Goal: Task Accomplishment & Management: Manage account settings

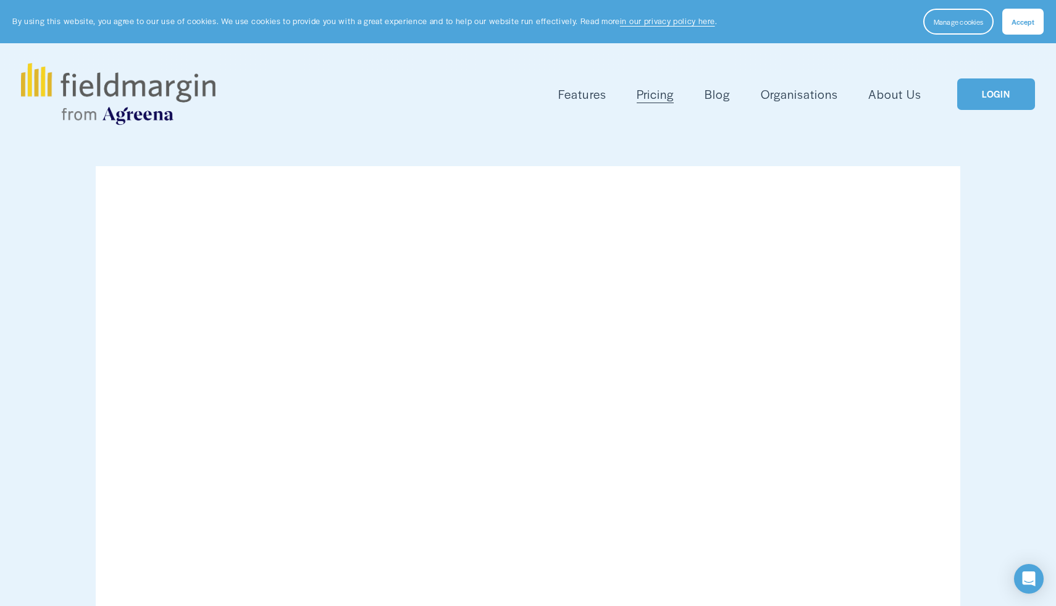
click at [0, 0] on span "Mapping" at bounding box center [0, 0] width 0 height 0
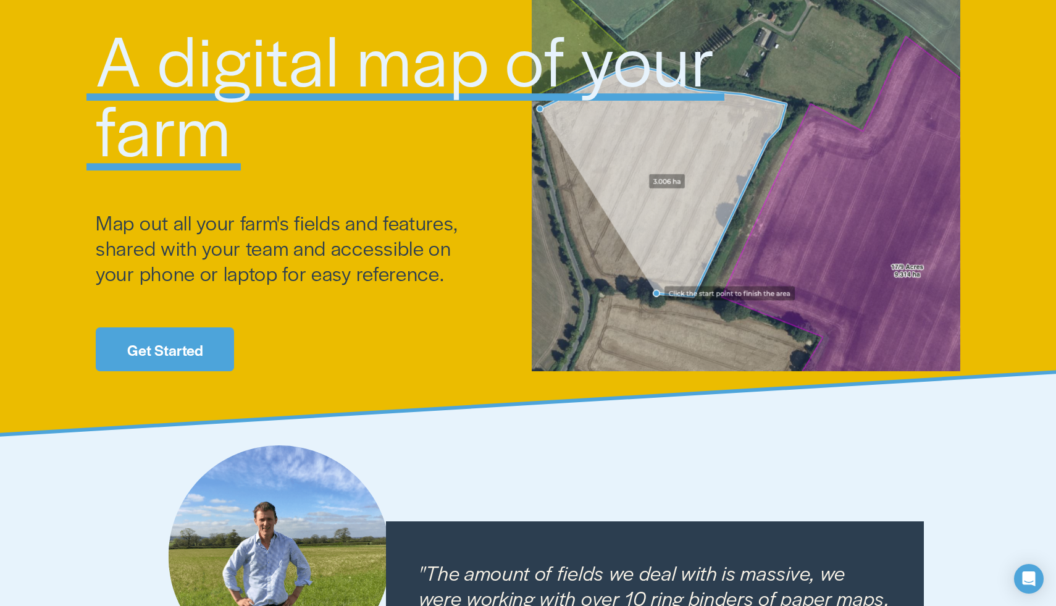
scroll to position [287, 0]
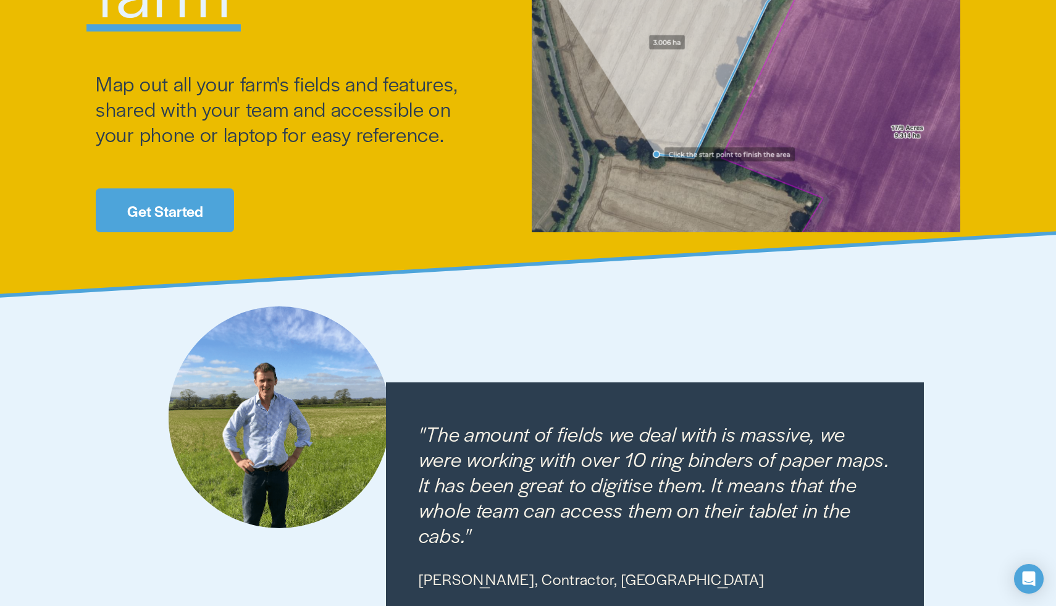
click at [206, 205] on link "Get Started" at bounding box center [165, 210] width 138 height 44
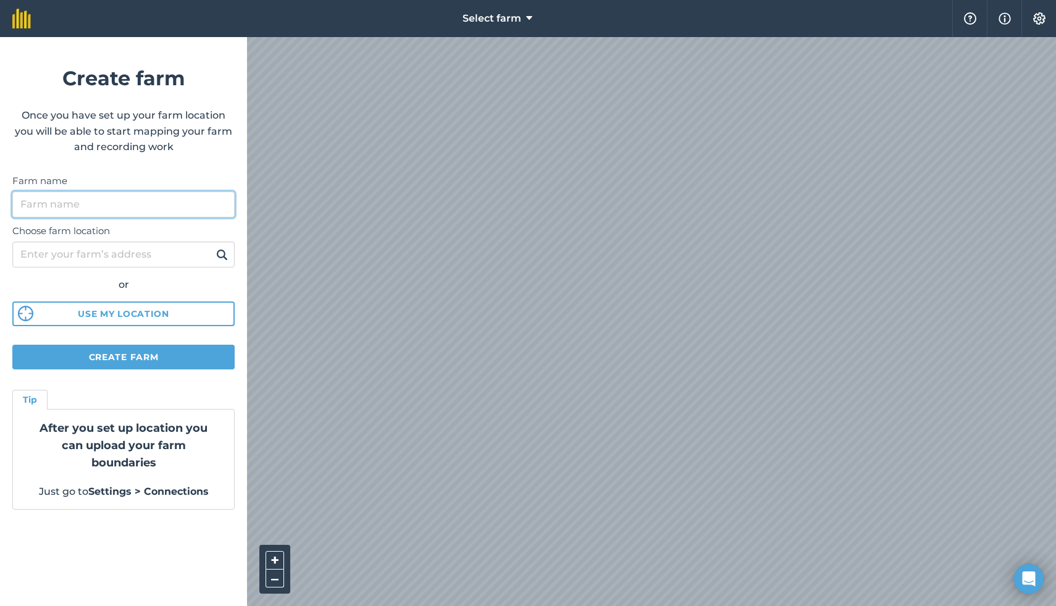
click at [112, 209] on input "Farm name" at bounding box center [123, 204] width 222 height 26
type input "Speak Kindly LLC"
click at [67, 251] on input "Choose farm location" at bounding box center [123, 255] width 222 height 26
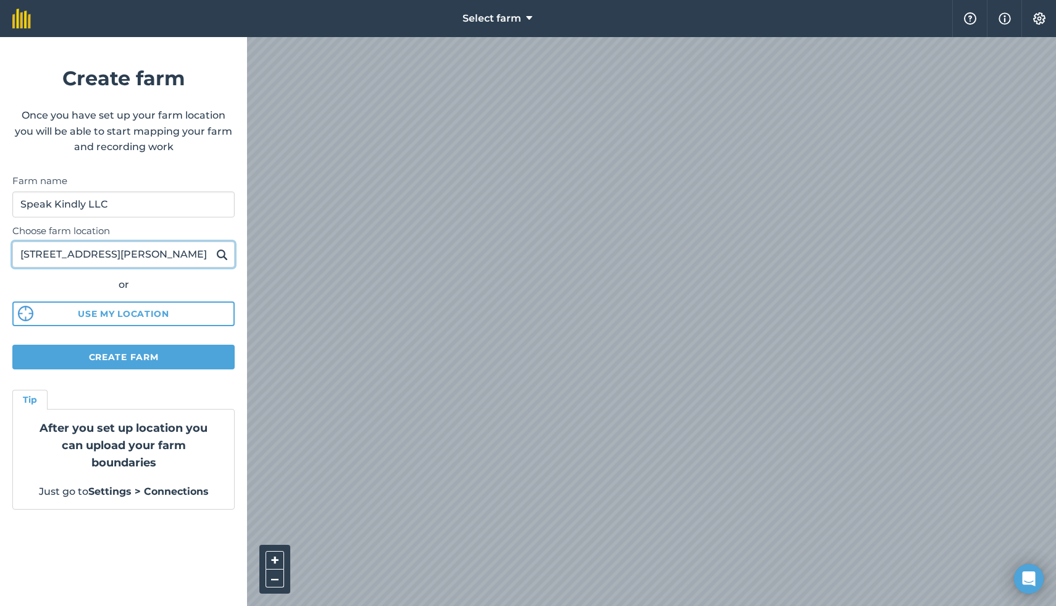
type input "[STREET_ADDRESS][PERSON_NAME]"
click at [222, 253] on img at bounding box center [222, 254] width 12 height 15
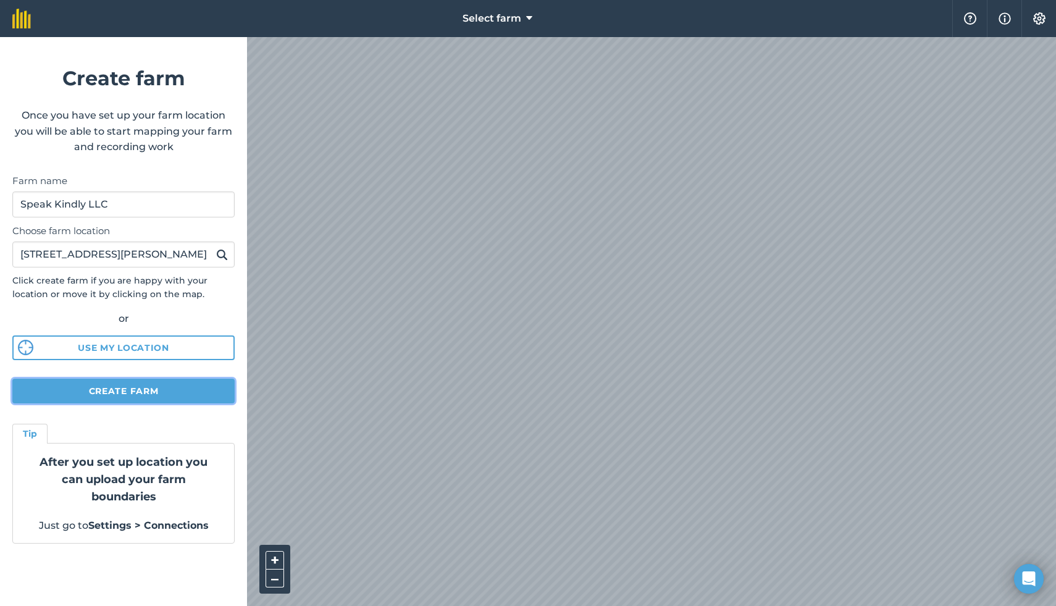
click at [124, 392] on button "Create farm" at bounding box center [123, 391] width 222 height 25
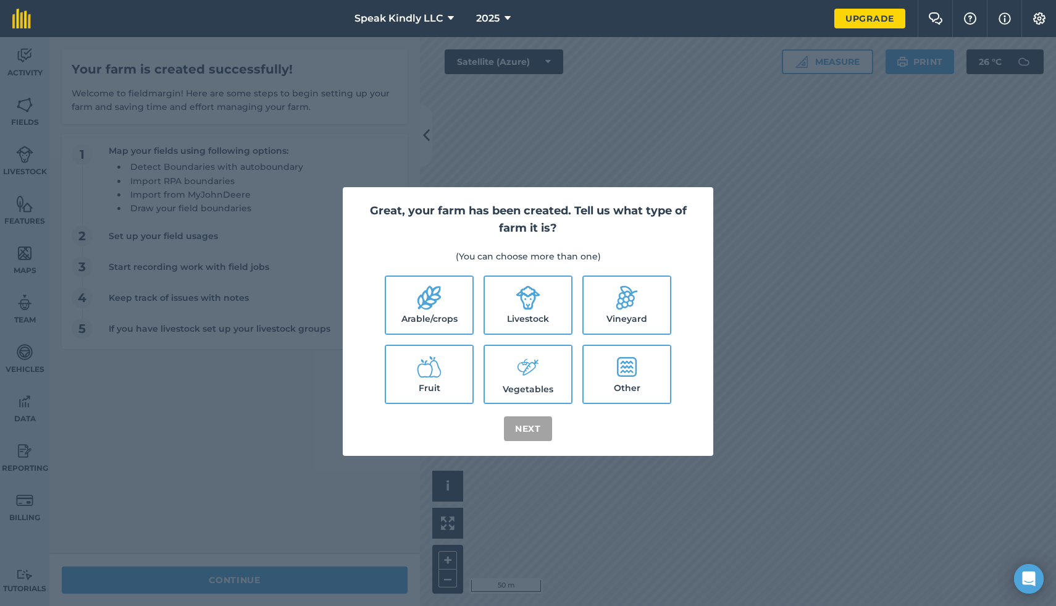
click at [519, 303] on icon at bounding box center [528, 297] width 25 height 25
checkbox input "true"
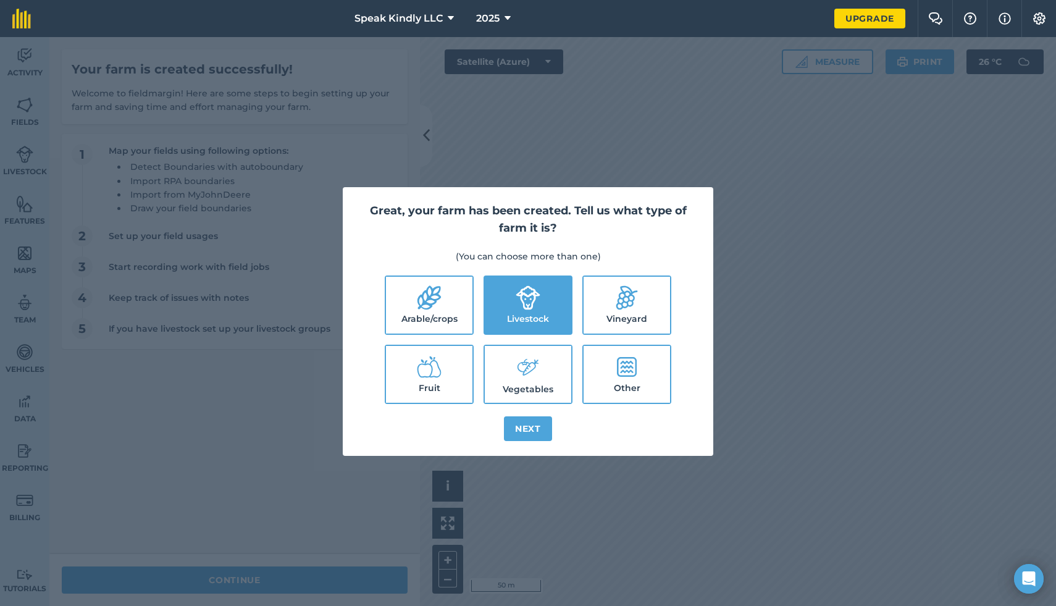
click at [622, 371] on icon at bounding box center [627, 367] width 20 height 20
checkbox input "true"
click at [532, 429] on button "Next" at bounding box center [528, 428] width 48 height 25
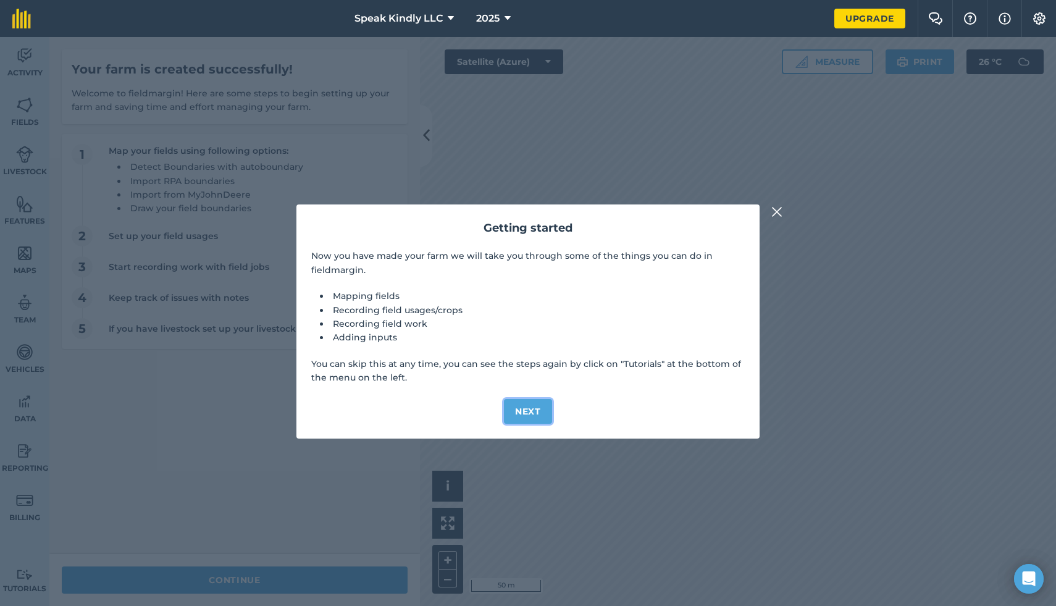
click at [527, 419] on button "Next" at bounding box center [528, 411] width 48 height 25
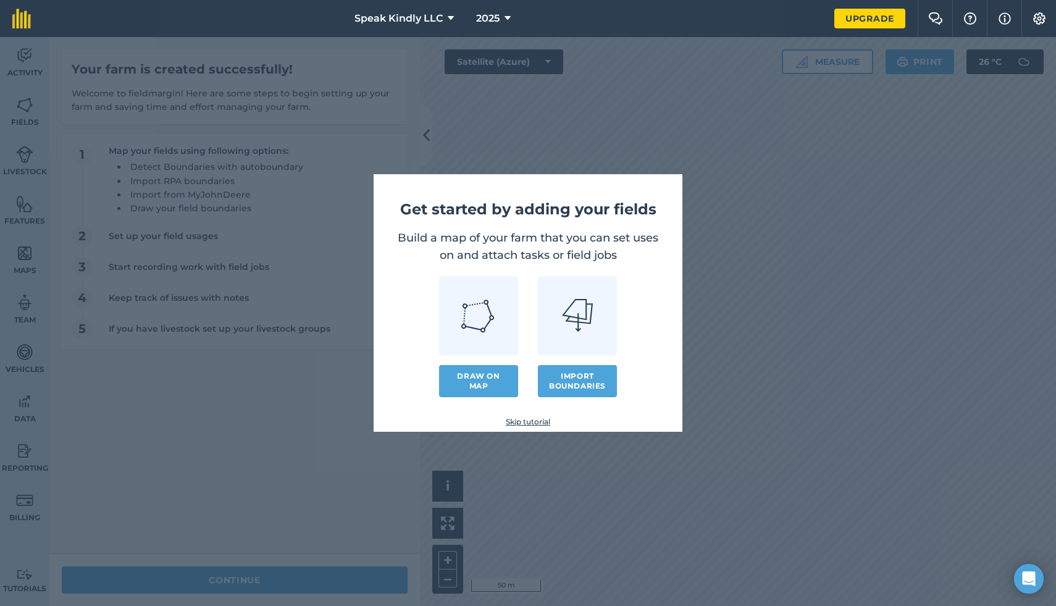
click at [534, 426] on link "Skip tutorial" at bounding box center [527, 422] width 269 height 10
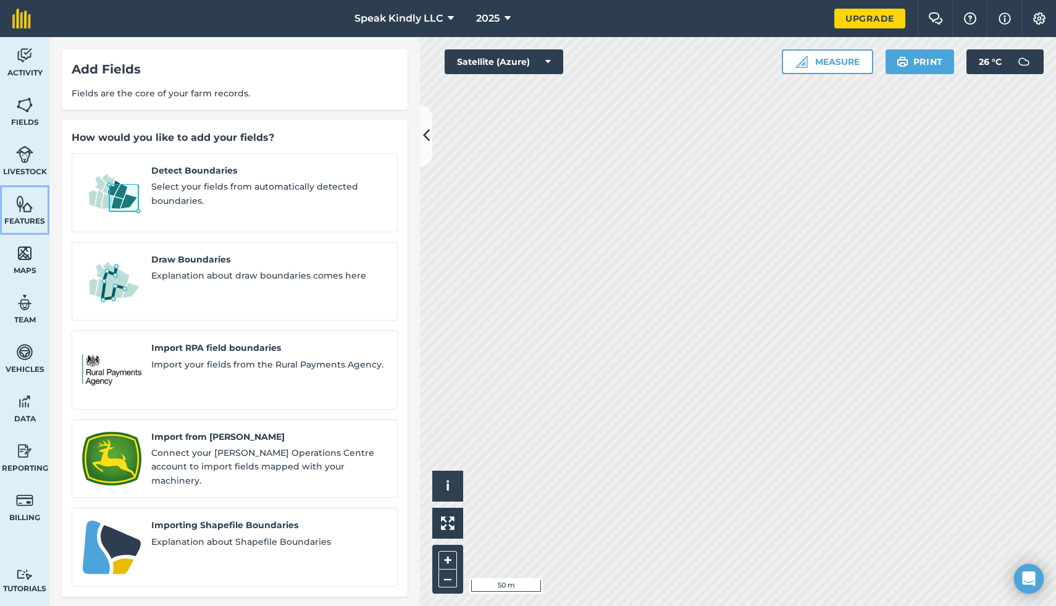
click at [17, 216] on span "Features" at bounding box center [24, 221] width 49 height 10
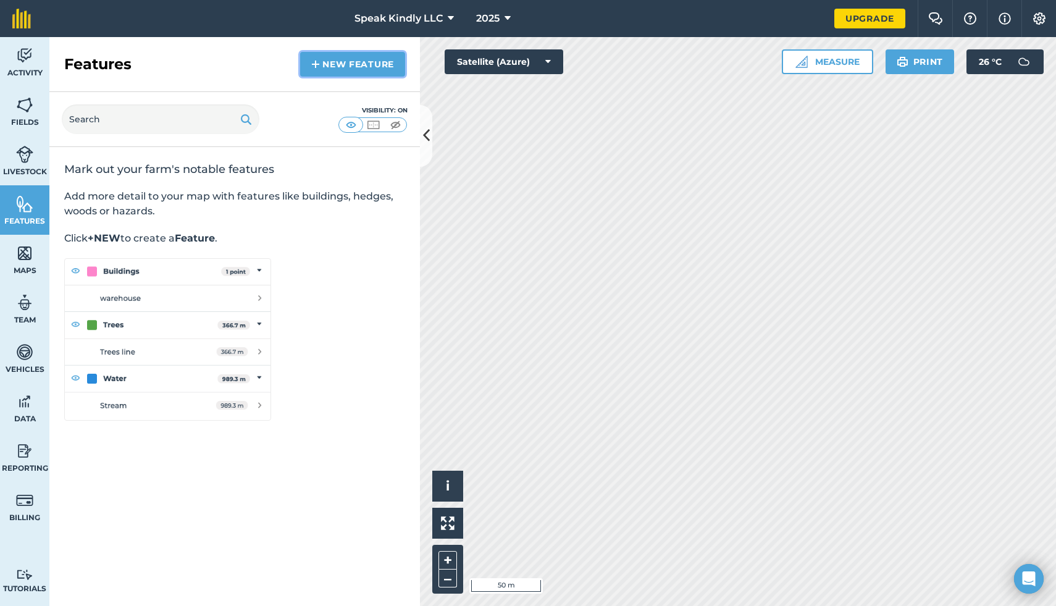
click at [327, 62] on link "New feature" at bounding box center [352, 64] width 105 height 25
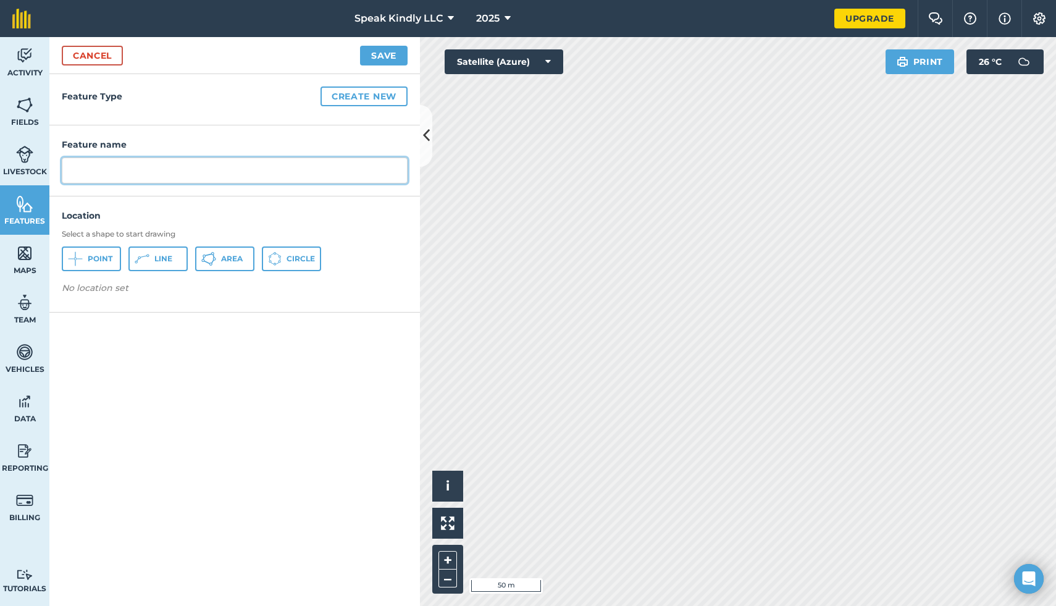
click at [184, 172] on input "text" at bounding box center [235, 171] width 346 height 26
type input "New Indoor Arena & Stalls"
click at [94, 256] on span "Point" at bounding box center [100, 259] width 25 height 10
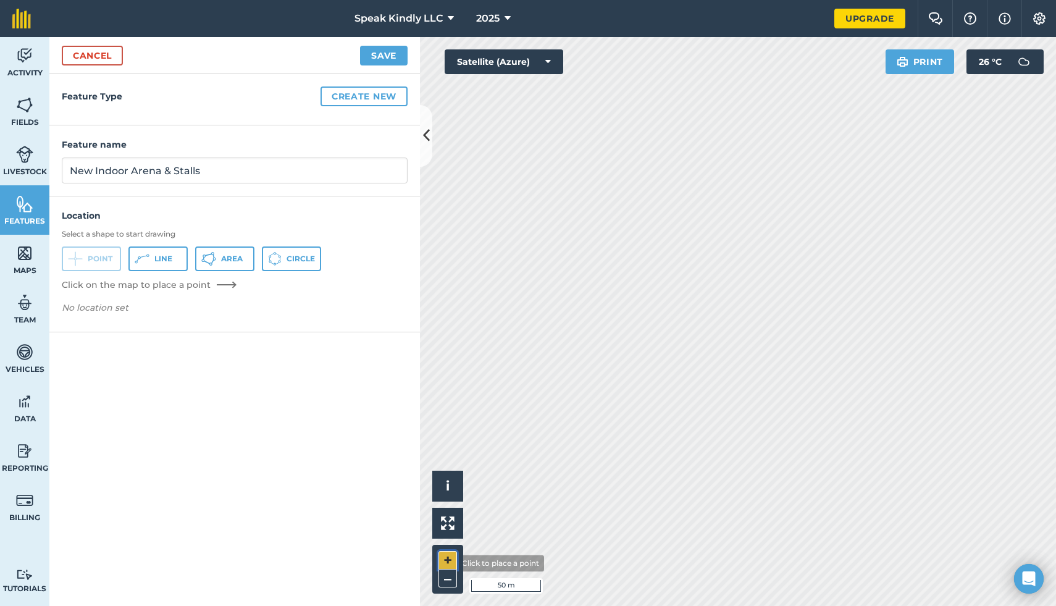
click at [447, 563] on button "+" at bounding box center [448, 560] width 19 height 19
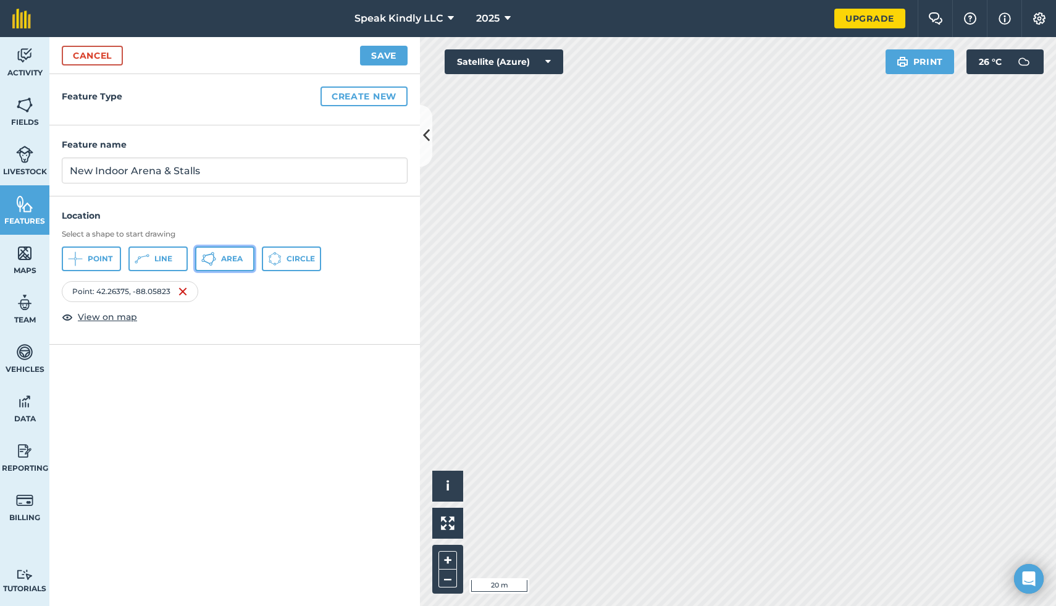
click at [229, 263] on span "Area" at bounding box center [232, 259] width 22 height 10
click at [90, 59] on link "Cancel" at bounding box center [92, 56] width 61 height 20
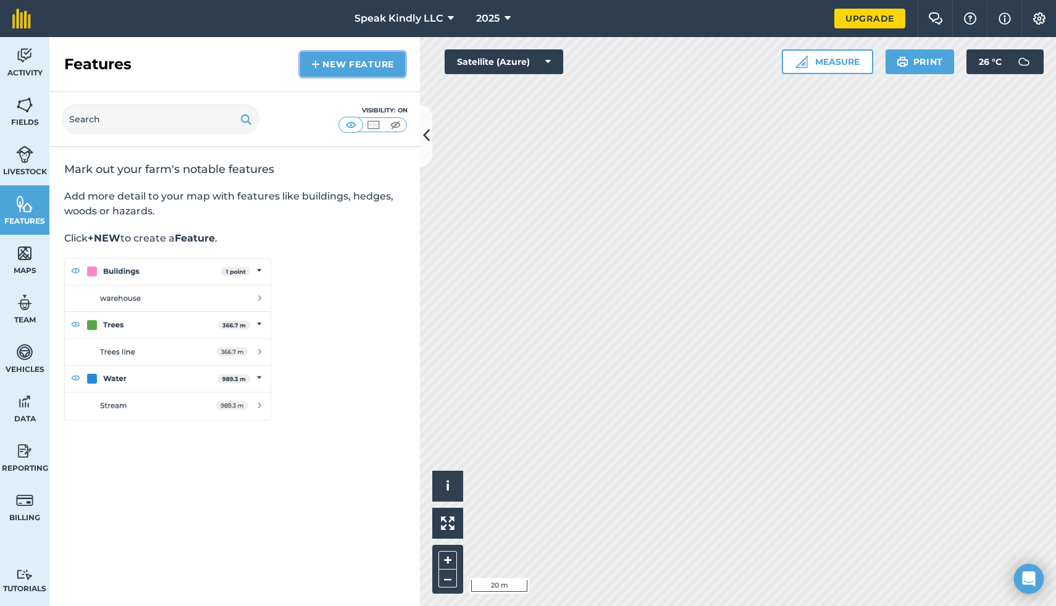
click at [327, 64] on link "New feature" at bounding box center [352, 64] width 105 height 25
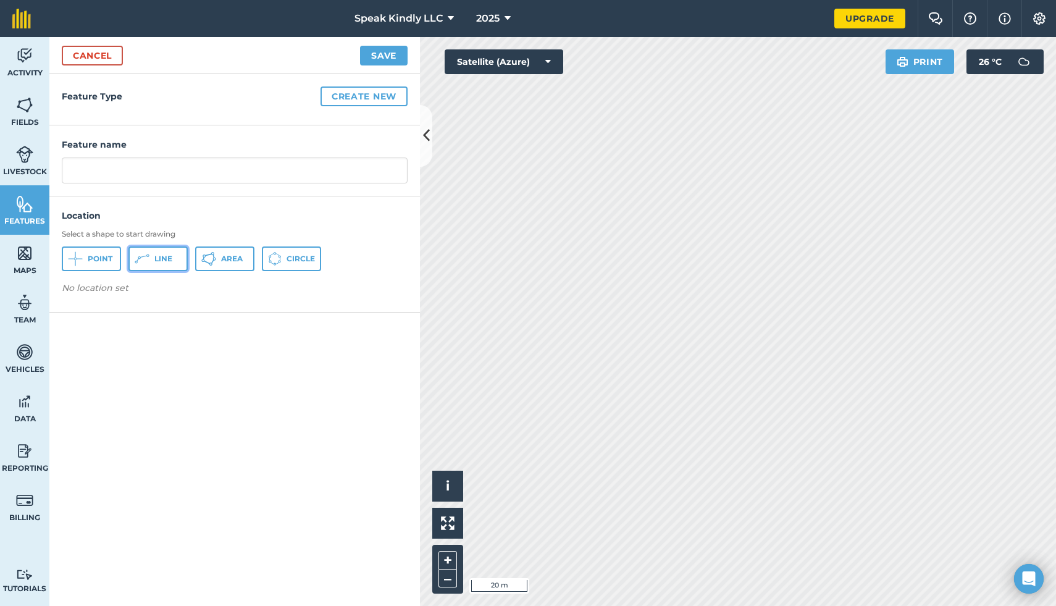
click at [175, 256] on button "Line" at bounding box center [157, 258] width 59 height 25
click at [79, 54] on link "Cancel" at bounding box center [92, 56] width 61 height 20
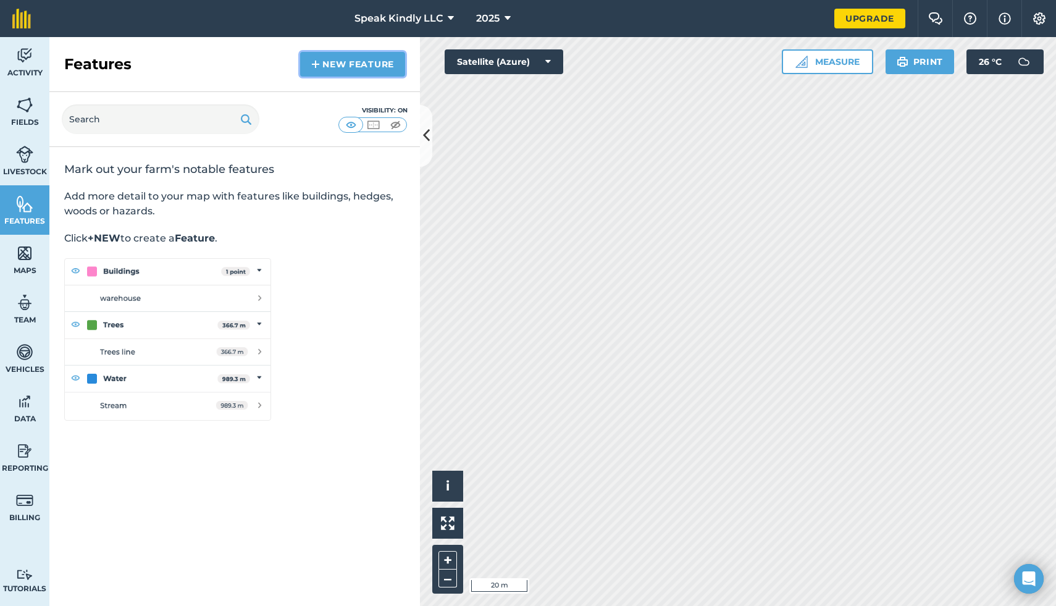
click at [348, 65] on link "New feature" at bounding box center [352, 64] width 105 height 25
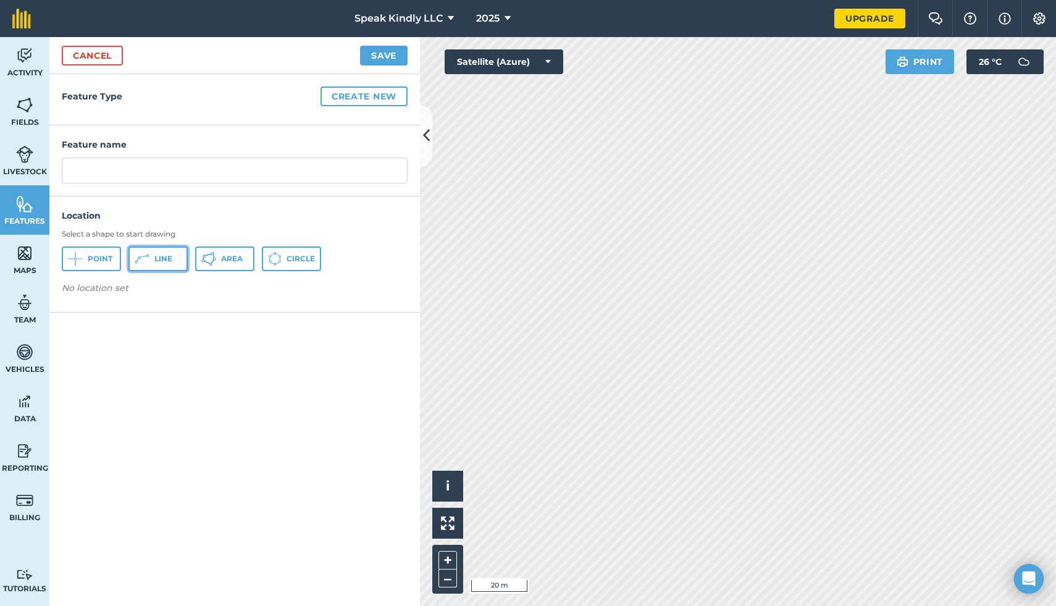
click at [159, 259] on span "Line" at bounding box center [163, 259] width 18 height 10
click at [105, 56] on link "Cancel" at bounding box center [92, 56] width 61 height 20
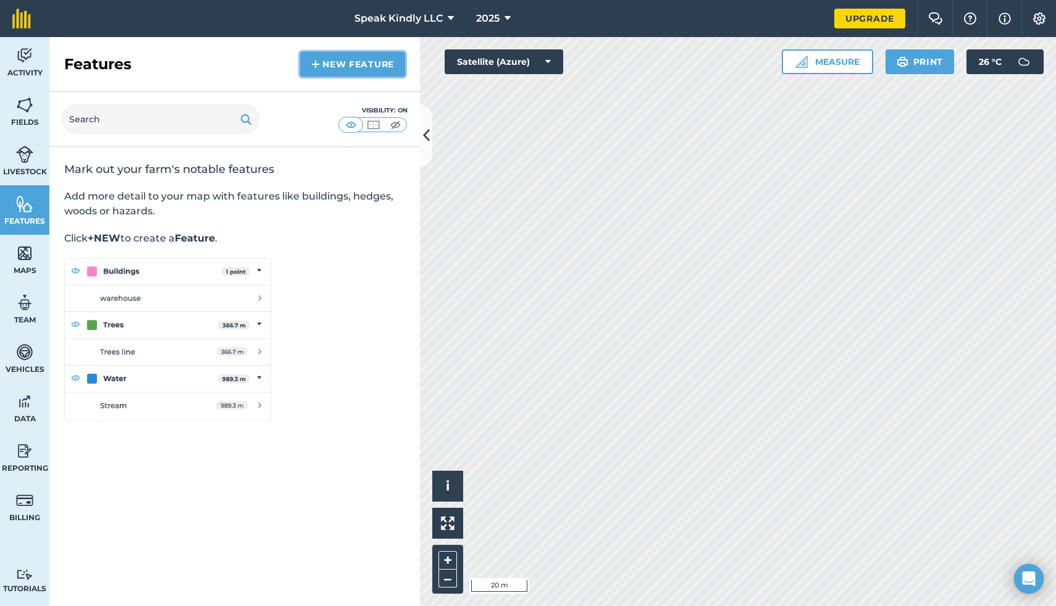
click at [347, 65] on link "New feature" at bounding box center [352, 64] width 105 height 25
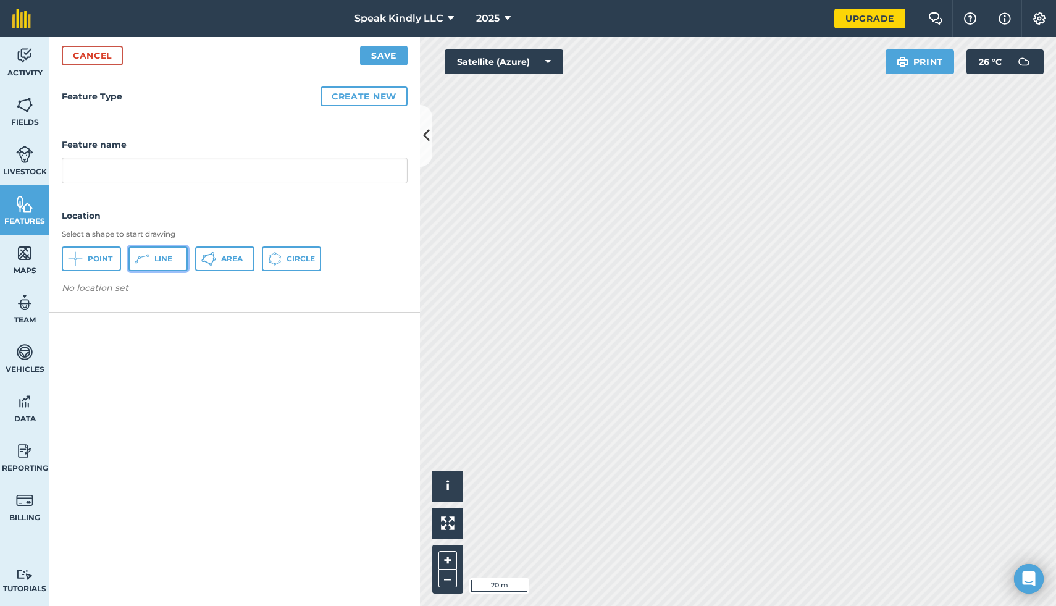
click at [143, 256] on icon at bounding box center [142, 258] width 15 height 15
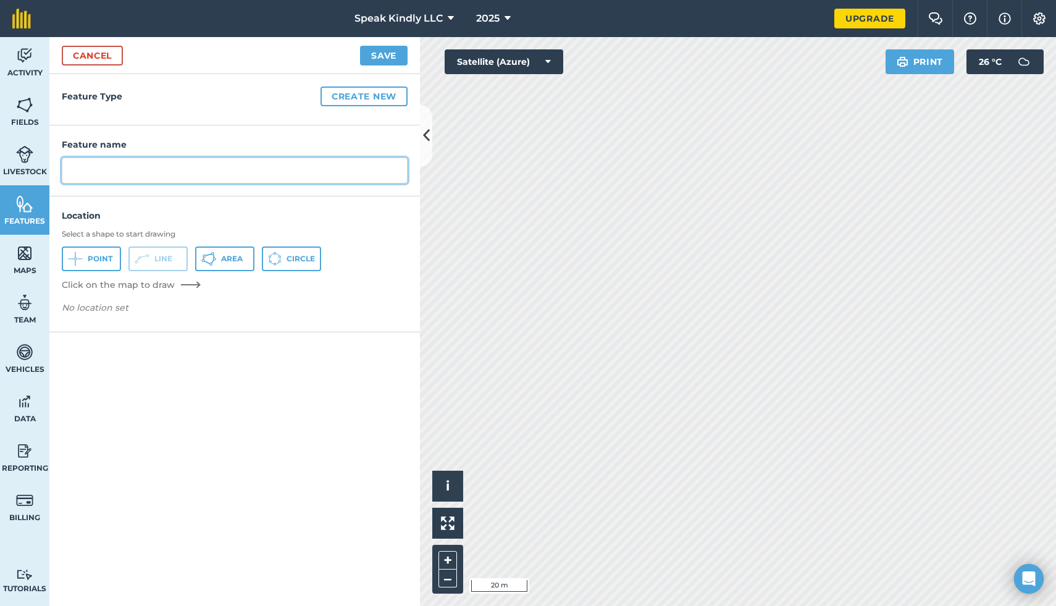
click at [146, 159] on input "text" at bounding box center [235, 171] width 346 height 26
click at [191, 159] on input "text" at bounding box center [235, 171] width 346 height 26
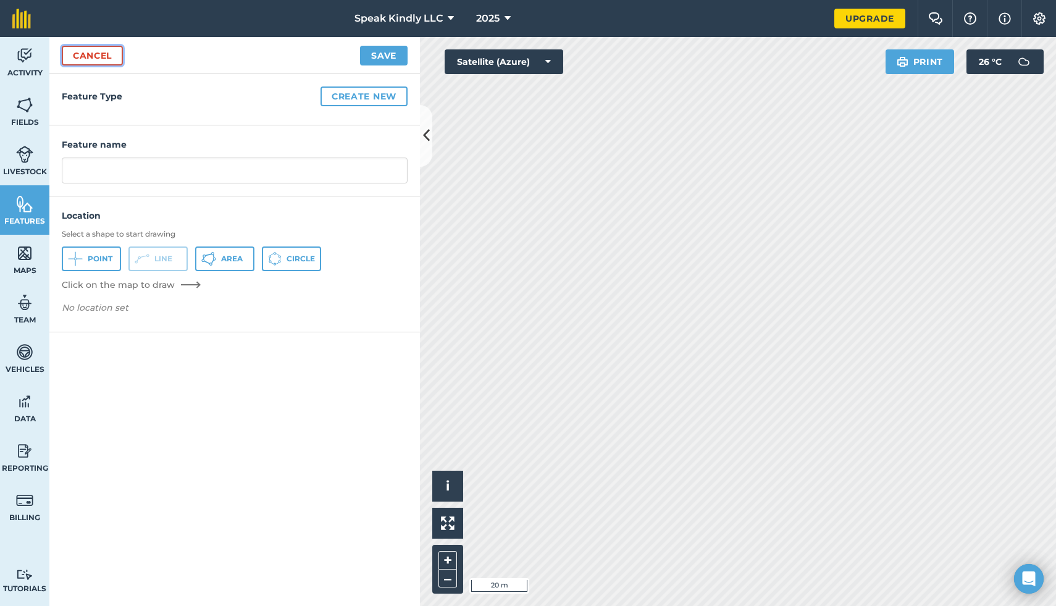
click at [78, 59] on link "Cancel" at bounding box center [92, 56] width 61 height 20
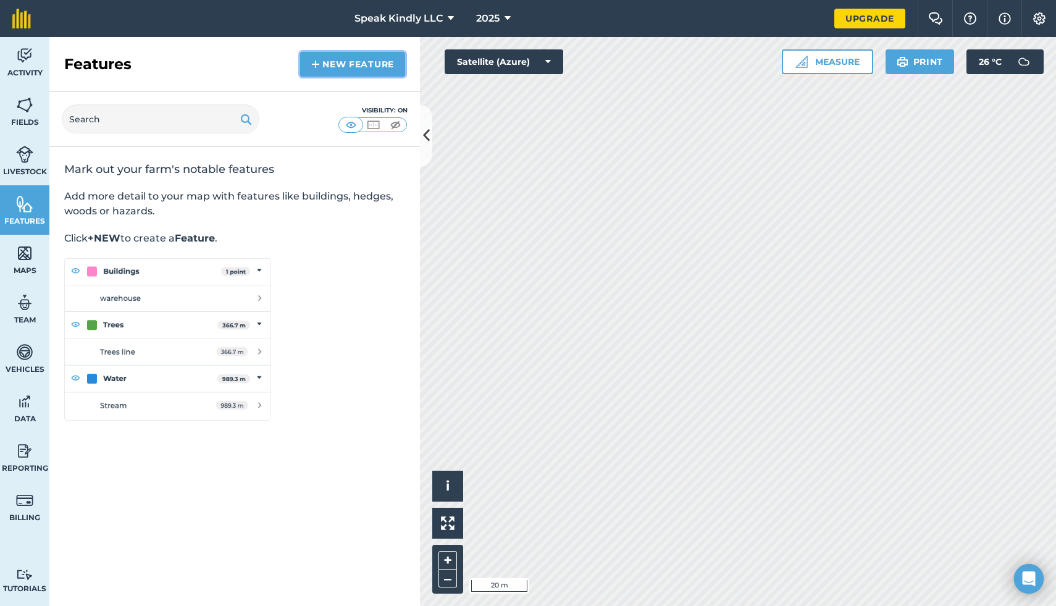
click at [343, 57] on link "New feature" at bounding box center [352, 64] width 105 height 25
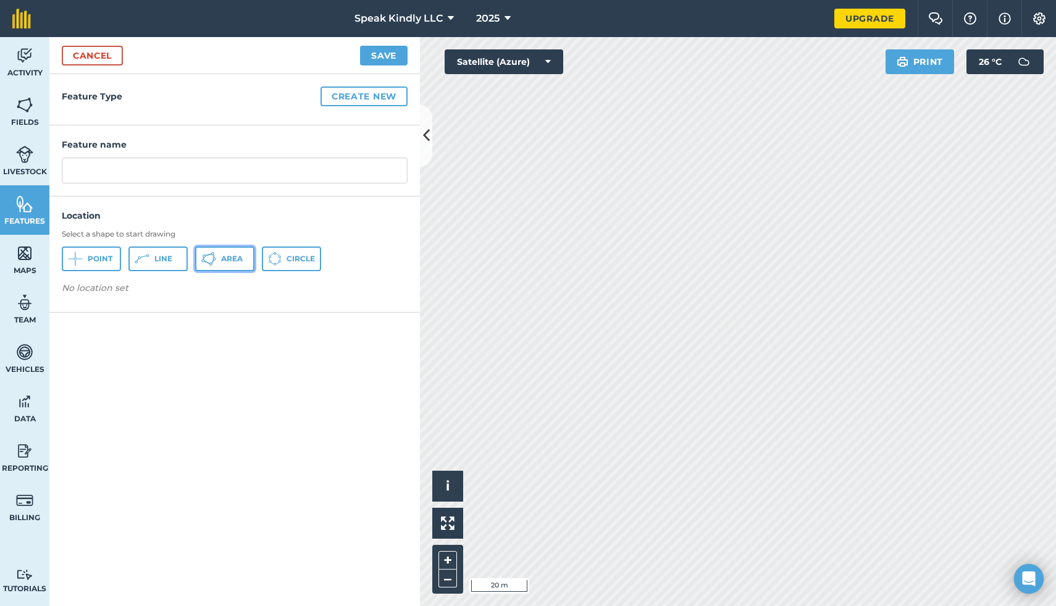
click at [207, 266] on button "Area" at bounding box center [224, 258] width 59 height 25
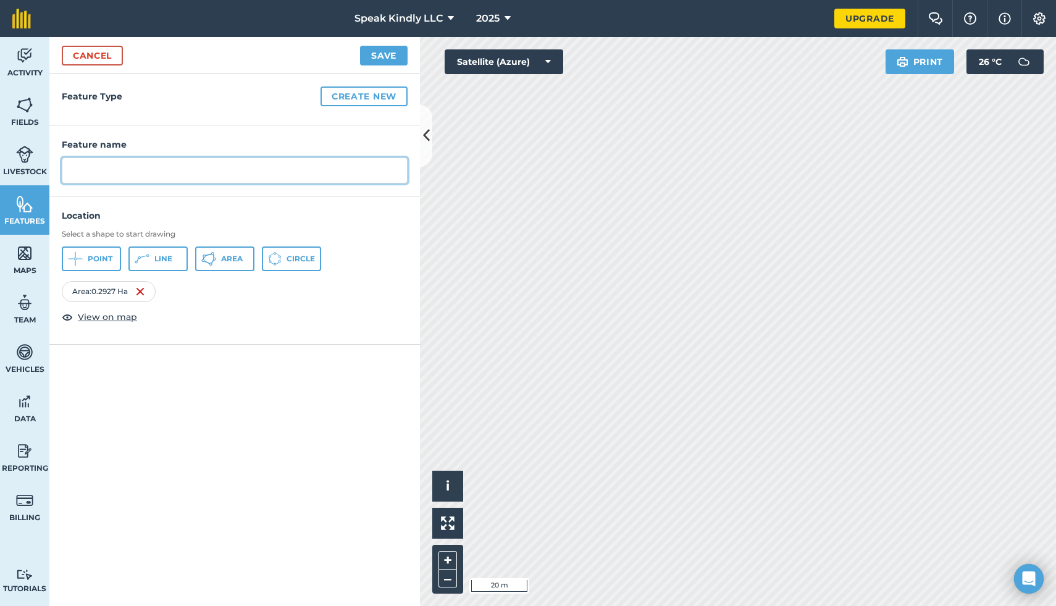
click at [311, 177] on input "text" at bounding box center [235, 171] width 346 height 26
type input "New Indoor & Stalls"
click at [377, 56] on button "Save" at bounding box center [384, 56] width 48 height 20
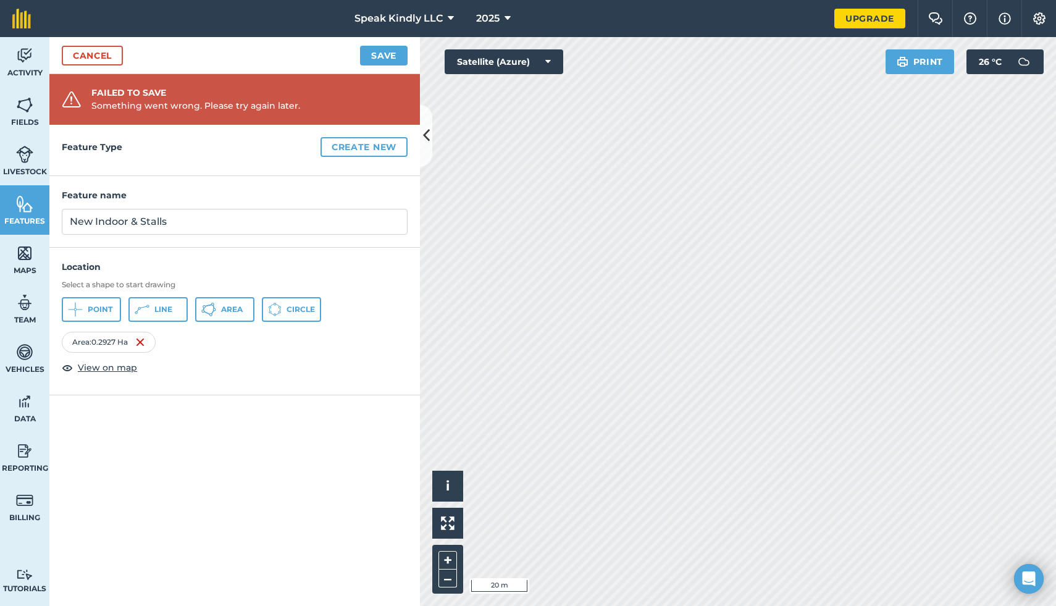
click at [292, 244] on div "Feature name New Indoor & Stalls" at bounding box center [234, 211] width 371 height 71
click at [183, 347] on div "Area : 0.2927 Ha" at bounding box center [235, 342] width 346 height 21
click at [256, 225] on input "New Indoor & Stalls" at bounding box center [235, 222] width 346 height 26
click at [384, 54] on button "Save" at bounding box center [384, 56] width 48 height 20
click at [315, 88] on div "Failed to save Something went wrong. Please try again later." at bounding box center [234, 99] width 371 height 51
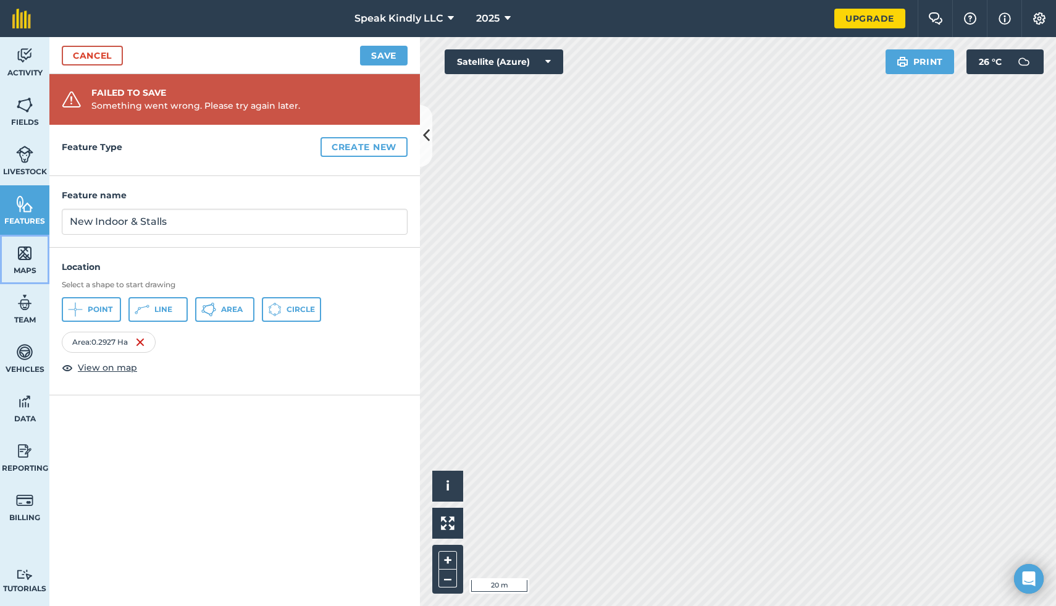
click at [17, 262] on img at bounding box center [24, 253] width 17 height 19
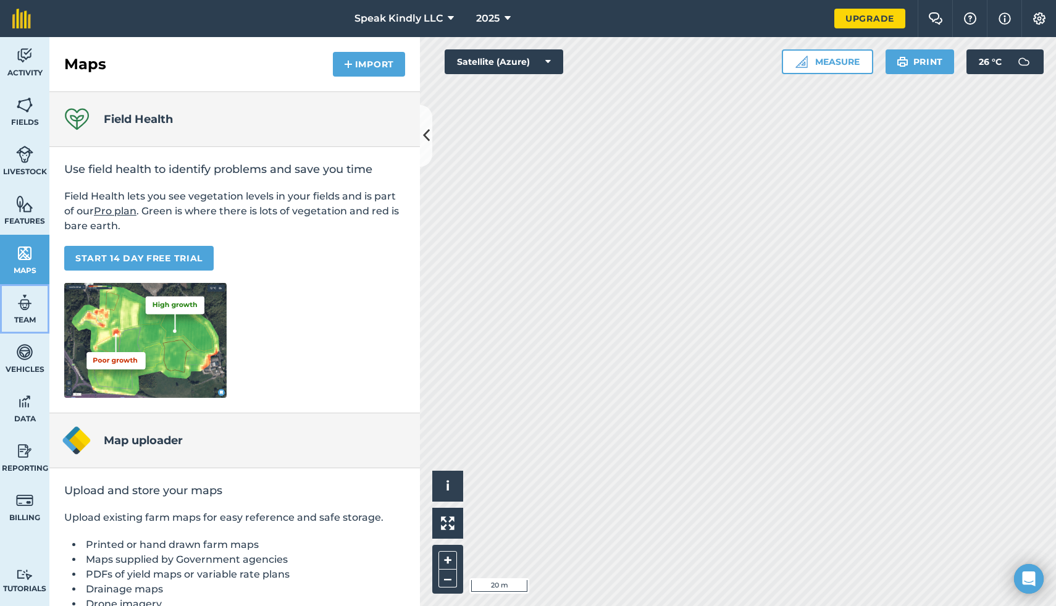
click at [21, 306] on img at bounding box center [24, 302] width 17 height 19
select select "MEMBER"
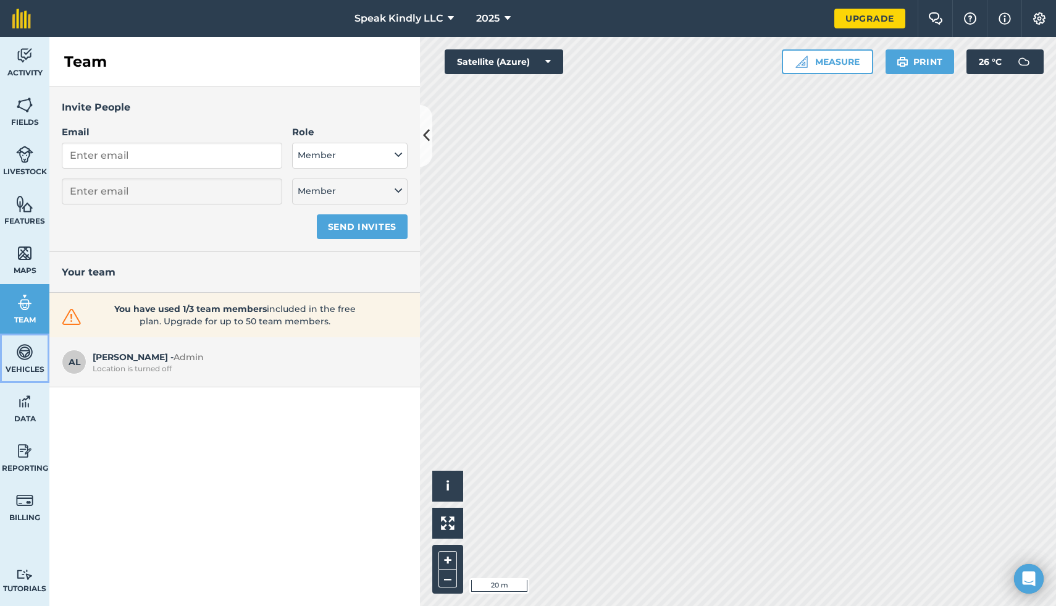
click at [20, 364] on span "Vehicles" at bounding box center [24, 369] width 49 height 10
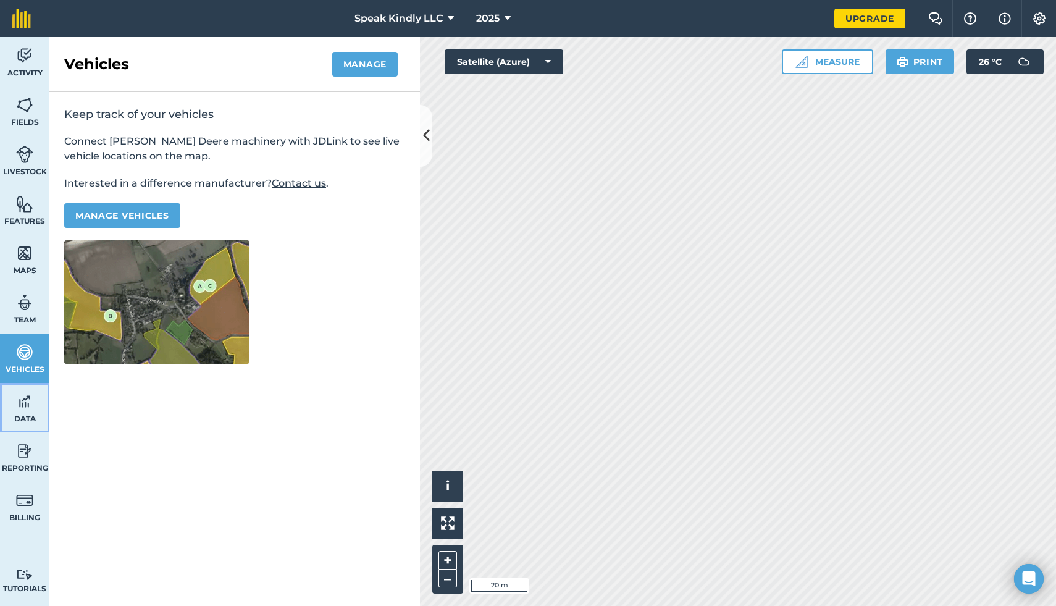
click at [20, 412] on link "Data" at bounding box center [24, 407] width 49 height 49
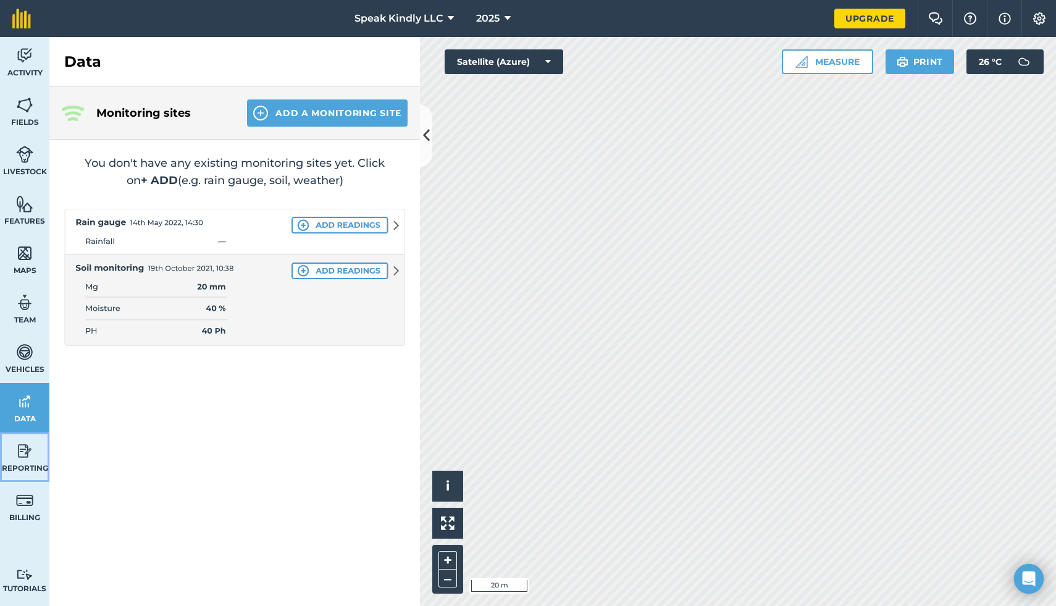
click at [18, 480] on link "Reporting" at bounding box center [24, 456] width 49 height 49
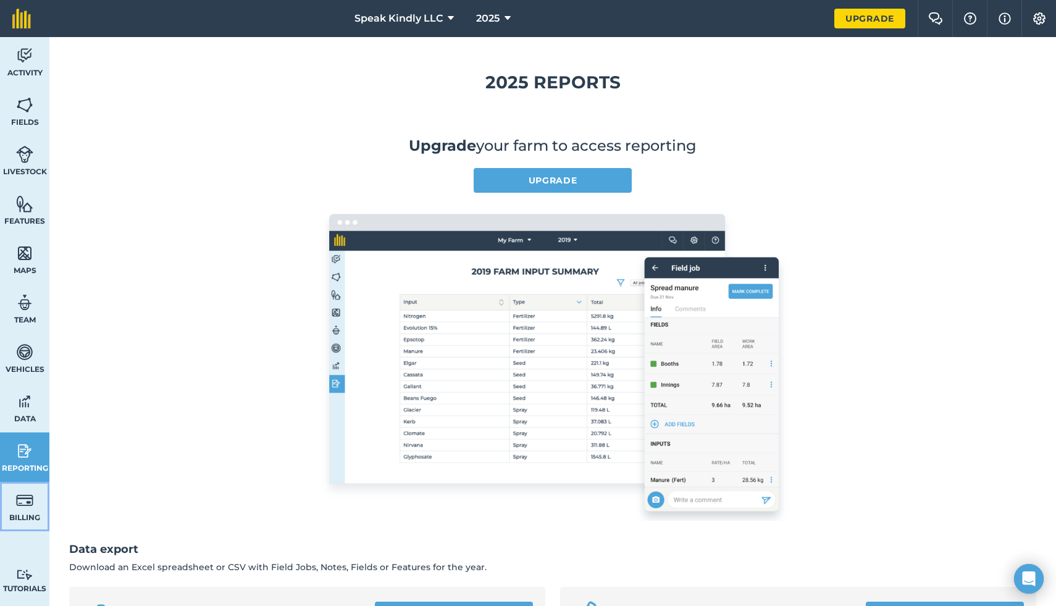
click at [25, 531] on link "Billing" at bounding box center [24, 506] width 49 height 49
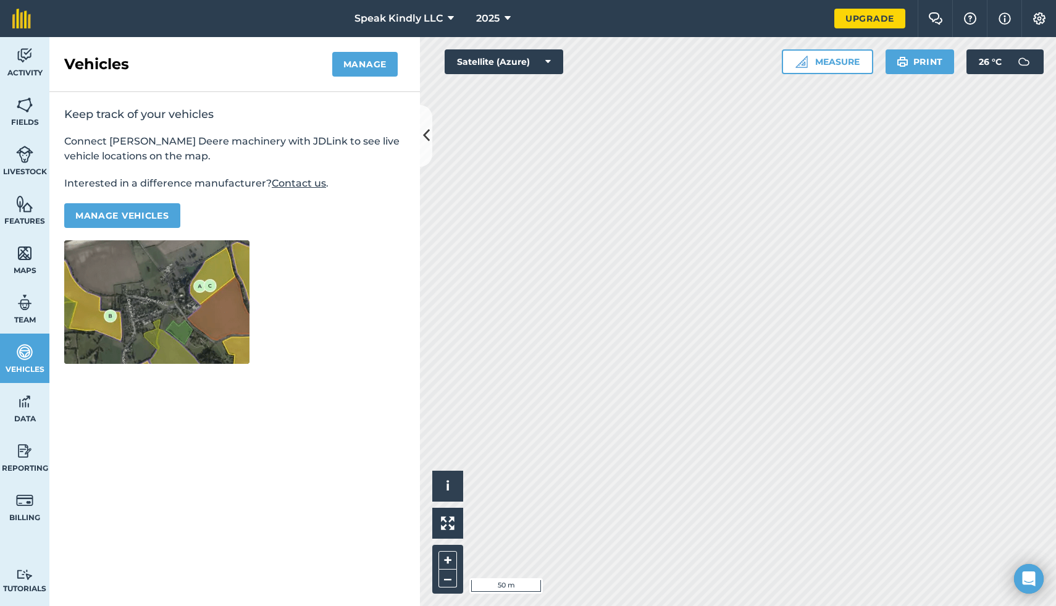
select select "MEMBER"
